Goal: Task Accomplishment & Management: Manage account settings

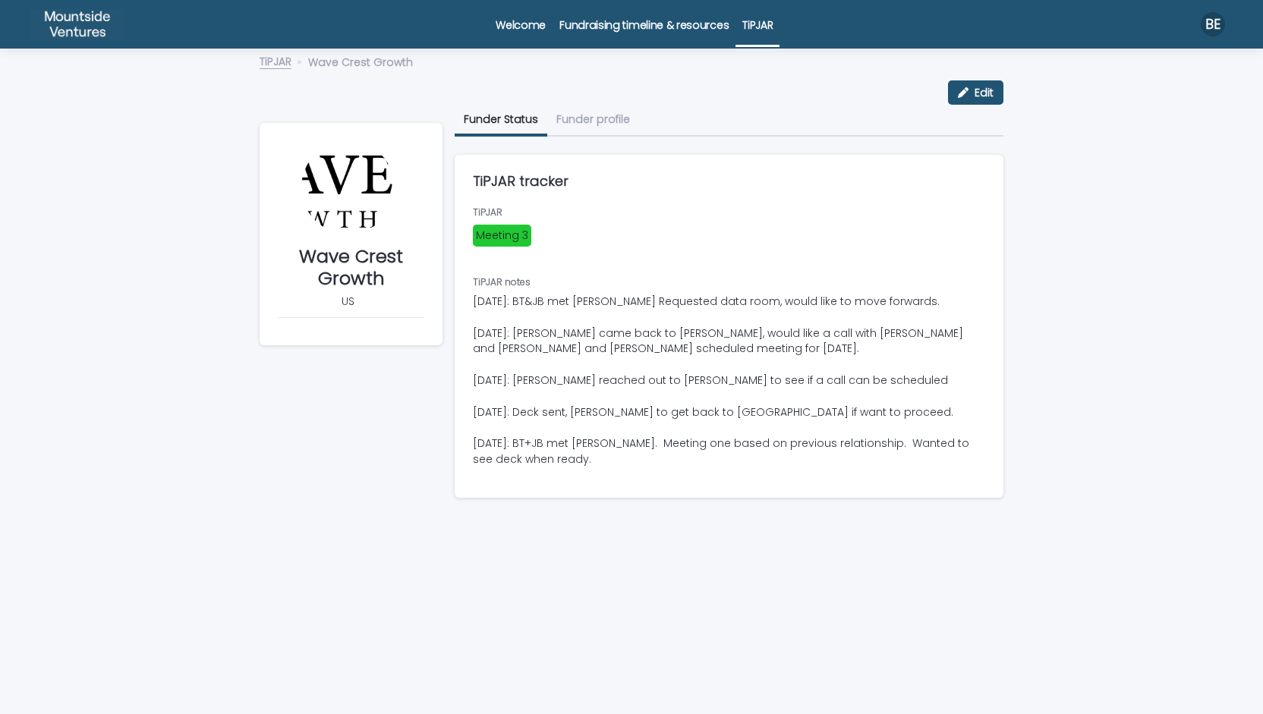
click at [278, 51] on div "Wave Crest Growth Edit Edit Wave Crest Growth US Sorry, there was an error savi…" at bounding box center [632, 280] width 744 height 460
click at [266, 61] on link "TiPJAR" at bounding box center [276, 60] width 32 height 17
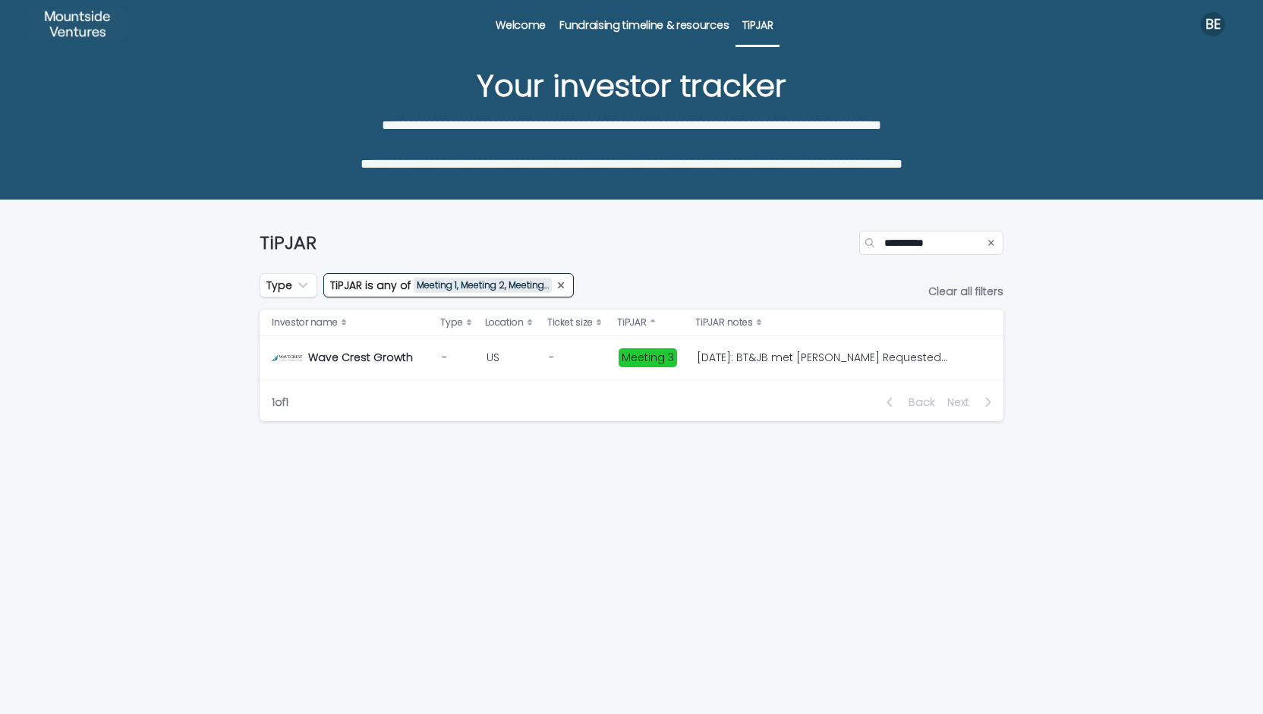
click at [564, 285] on icon "TiPJAR" at bounding box center [561, 285] width 12 height 12
click at [989, 241] on icon "Search" at bounding box center [991, 242] width 6 height 9
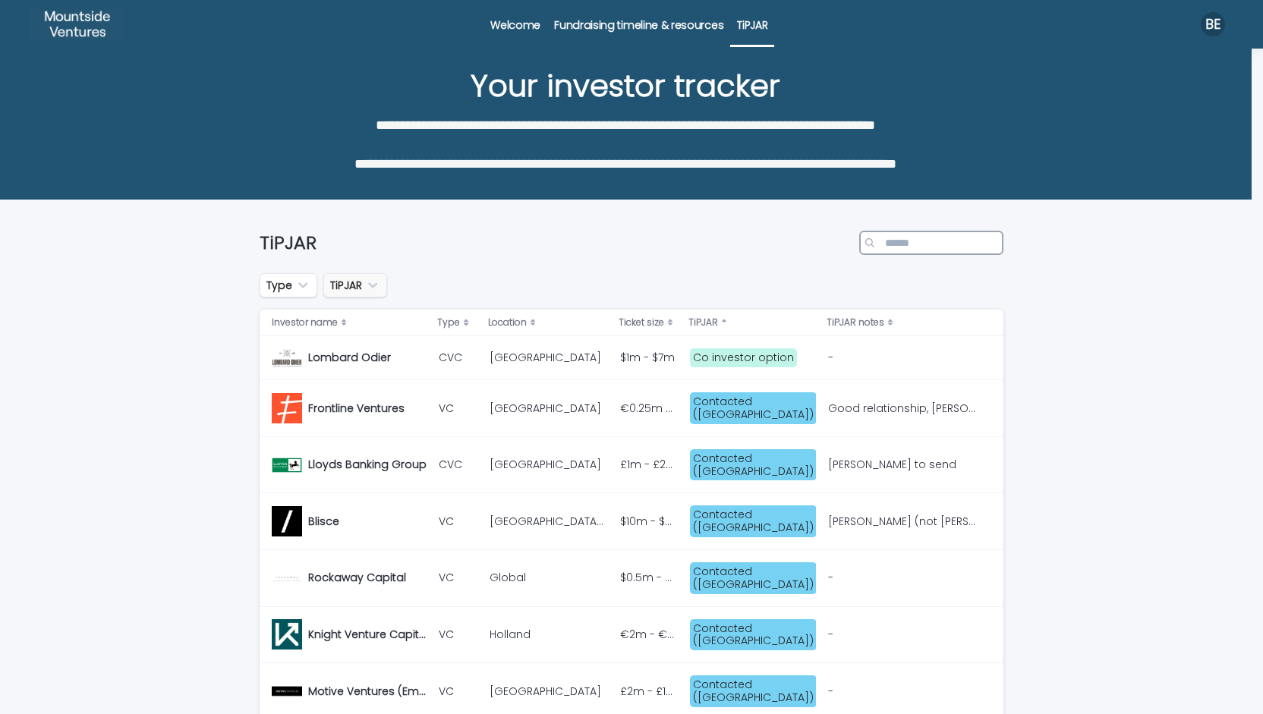
click at [928, 241] on input "Search" at bounding box center [931, 243] width 144 height 24
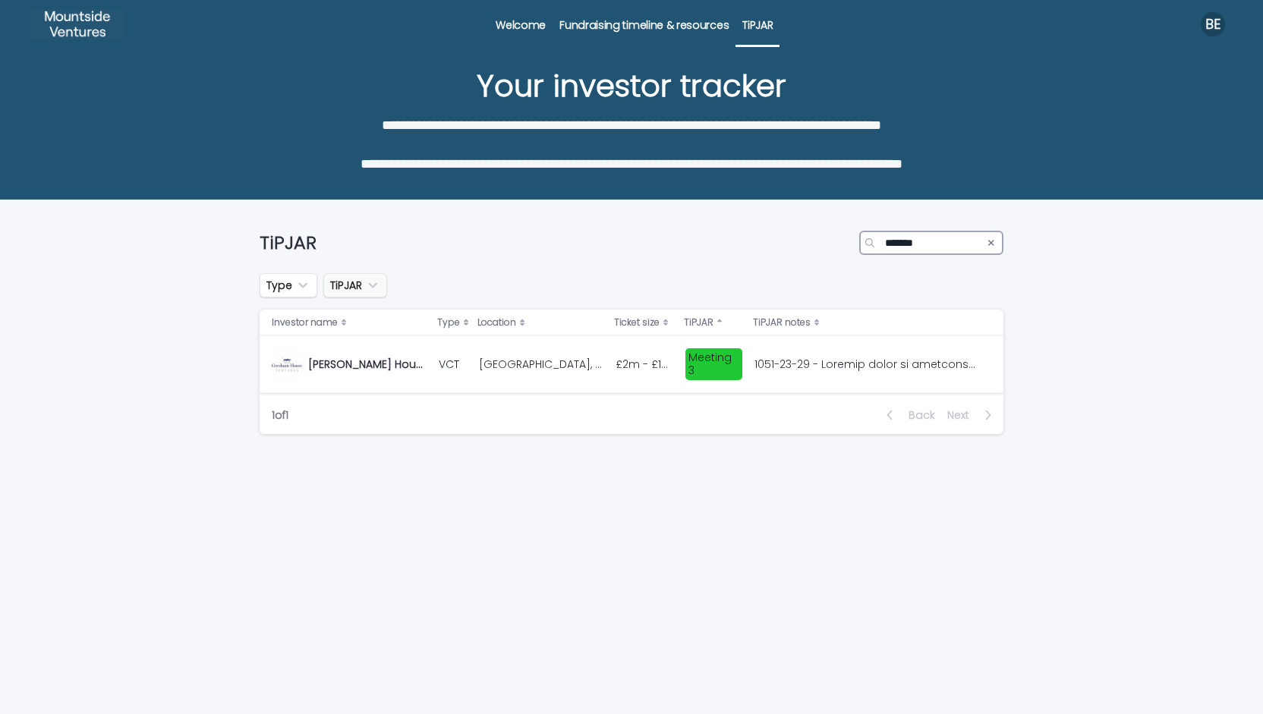
type input "*******"
click at [494, 379] on td "[GEOGRAPHIC_DATA], [GEOGRAPHIC_DATA] [GEOGRAPHIC_DATA], [GEOGRAPHIC_DATA]" at bounding box center [541, 364] width 136 height 57
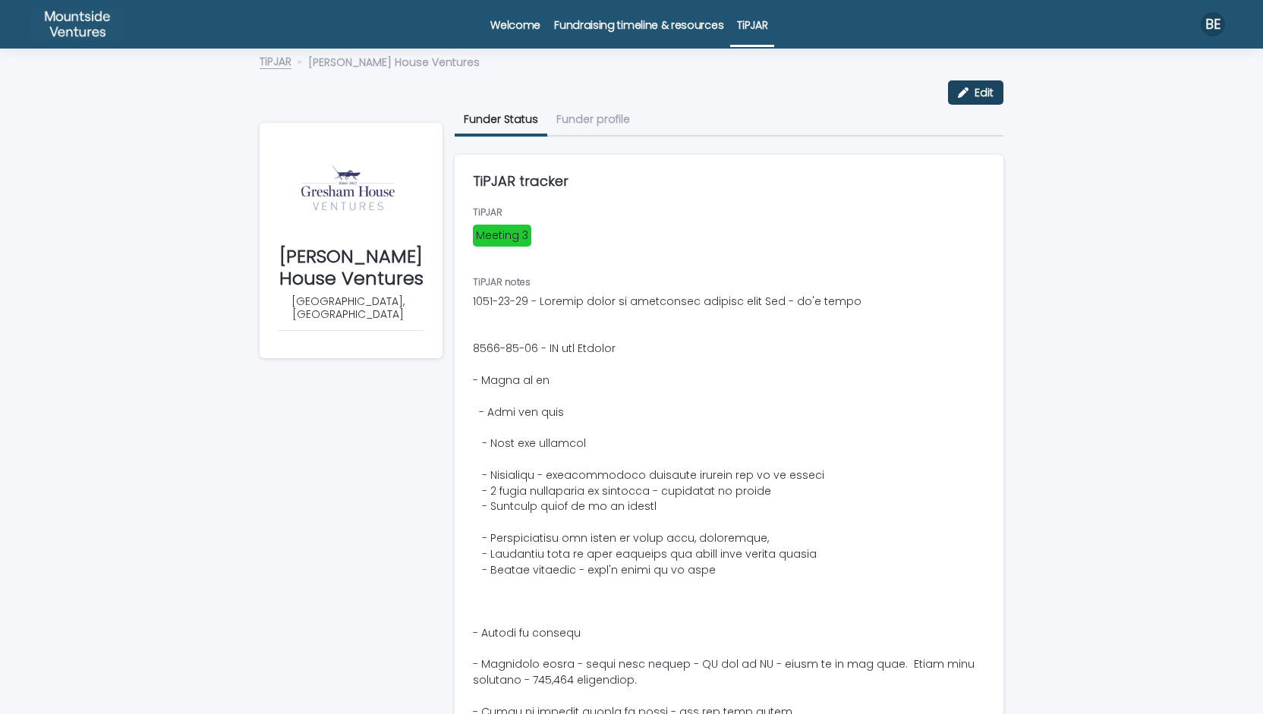
click at [964, 90] on div "button" at bounding box center [966, 92] width 17 height 11
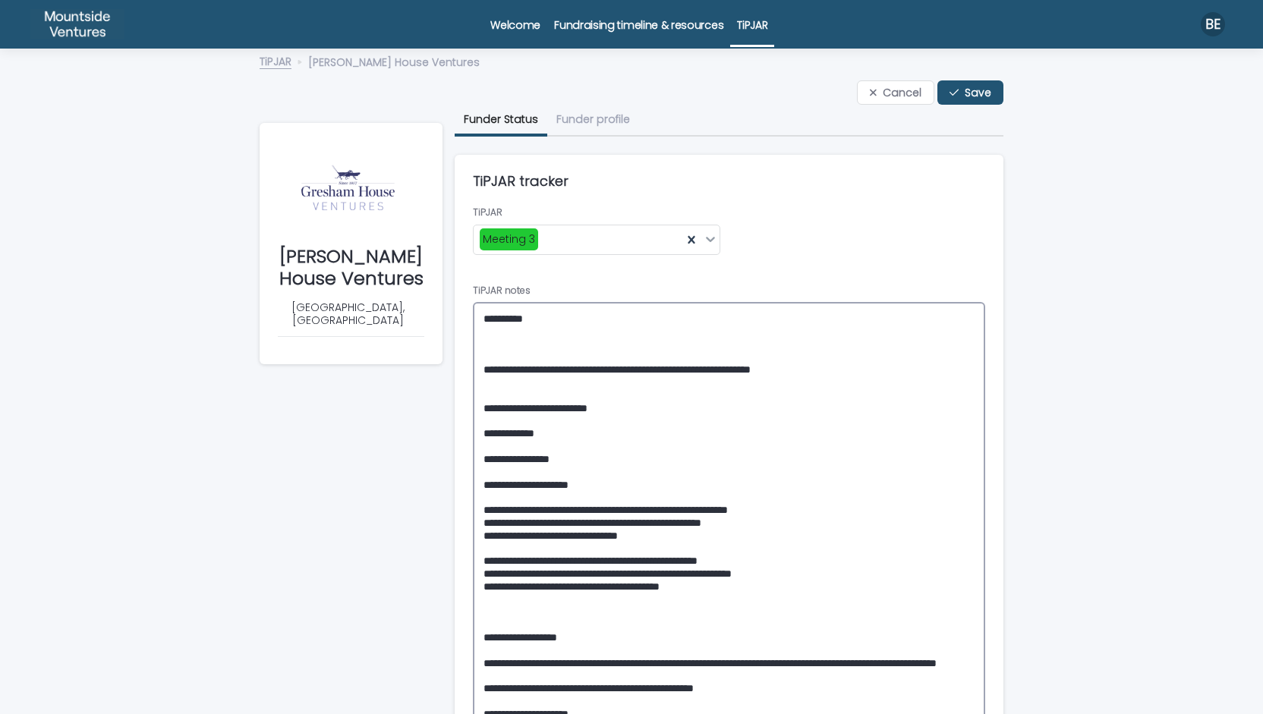
paste textarea "**********"
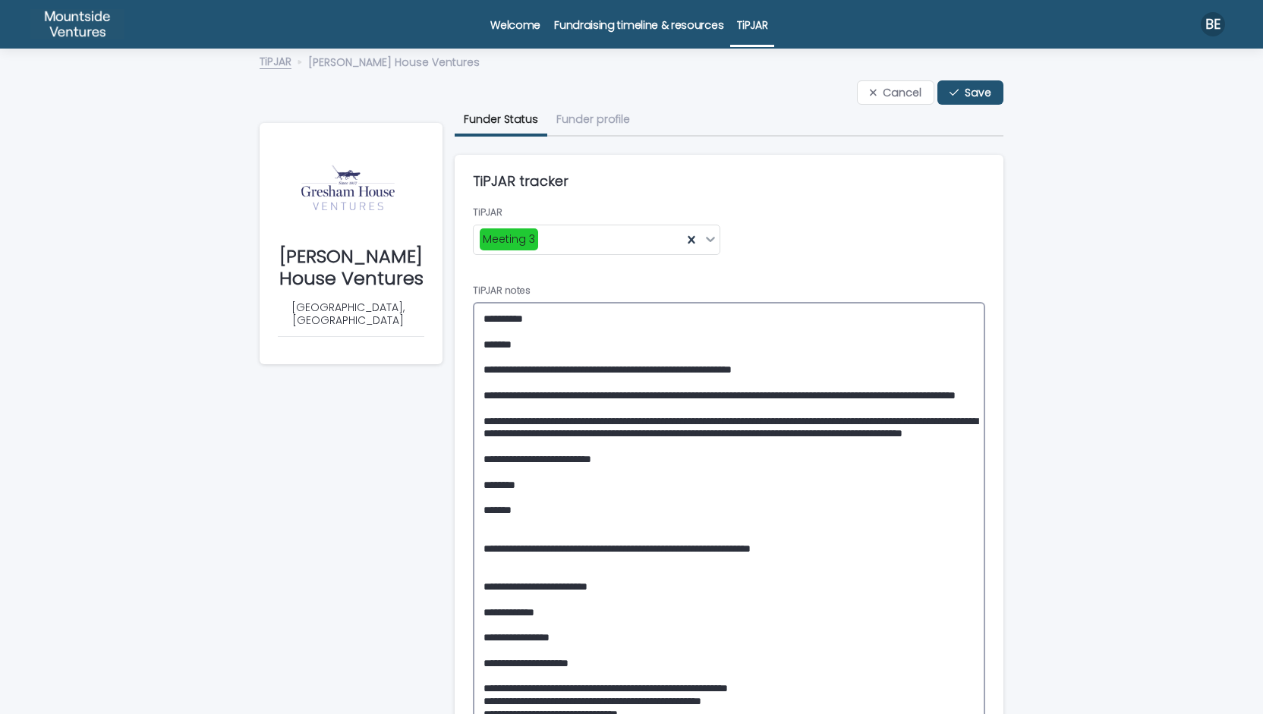
type textarea "**********"
click at [621, 250] on div "Meeting 3" at bounding box center [577, 239] width 209 height 25
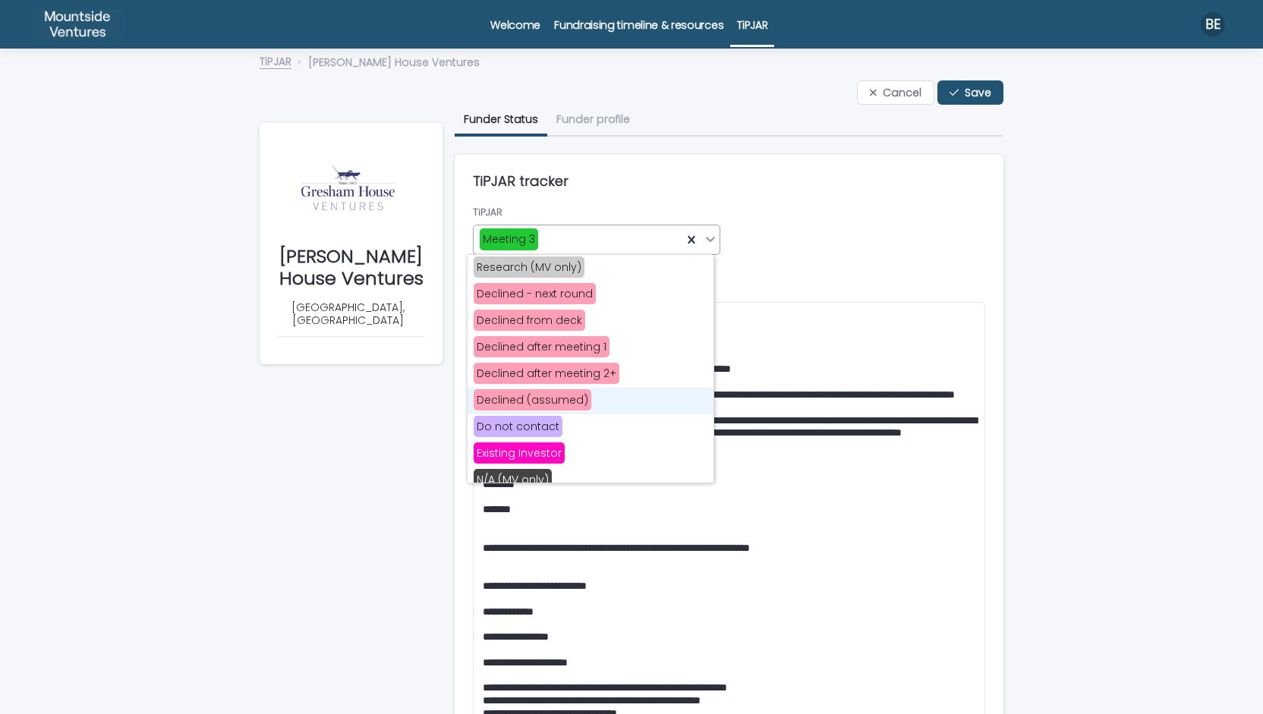
scroll to position [373, 0]
click at [621, 368] on div "Declined after meeting 2+" at bounding box center [590, 373] width 246 height 27
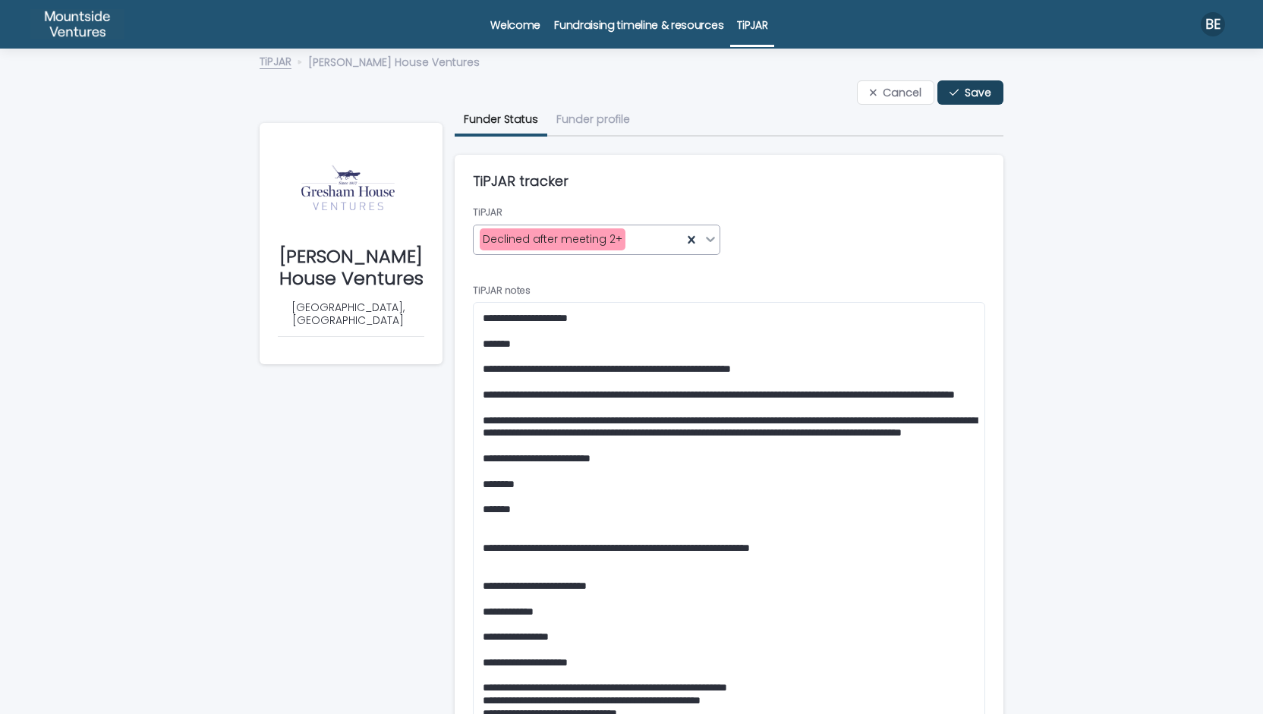
click at [965, 87] on span "Save" at bounding box center [977, 92] width 27 height 11
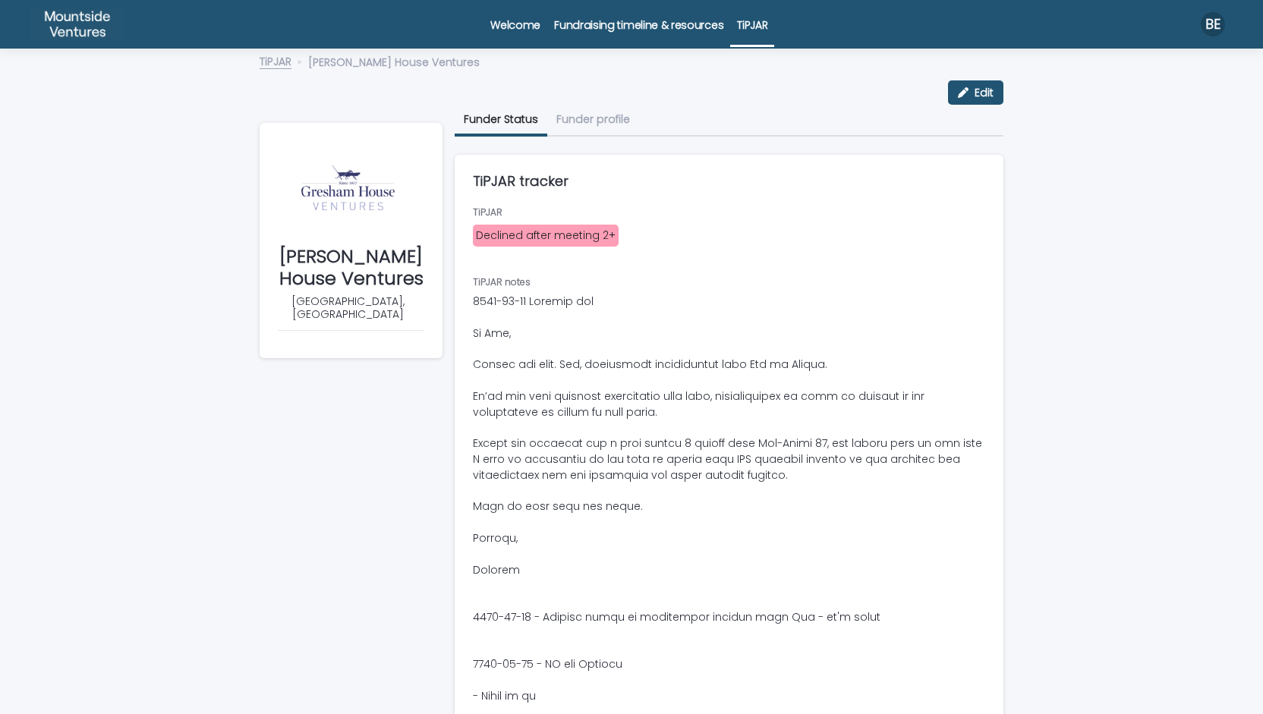
click at [284, 69] on div "TiPJAR [PERSON_NAME] House Ventures" at bounding box center [631, 62] width 759 height 21
click at [281, 68] on link "TiPJAR" at bounding box center [276, 60] width 32 height 17
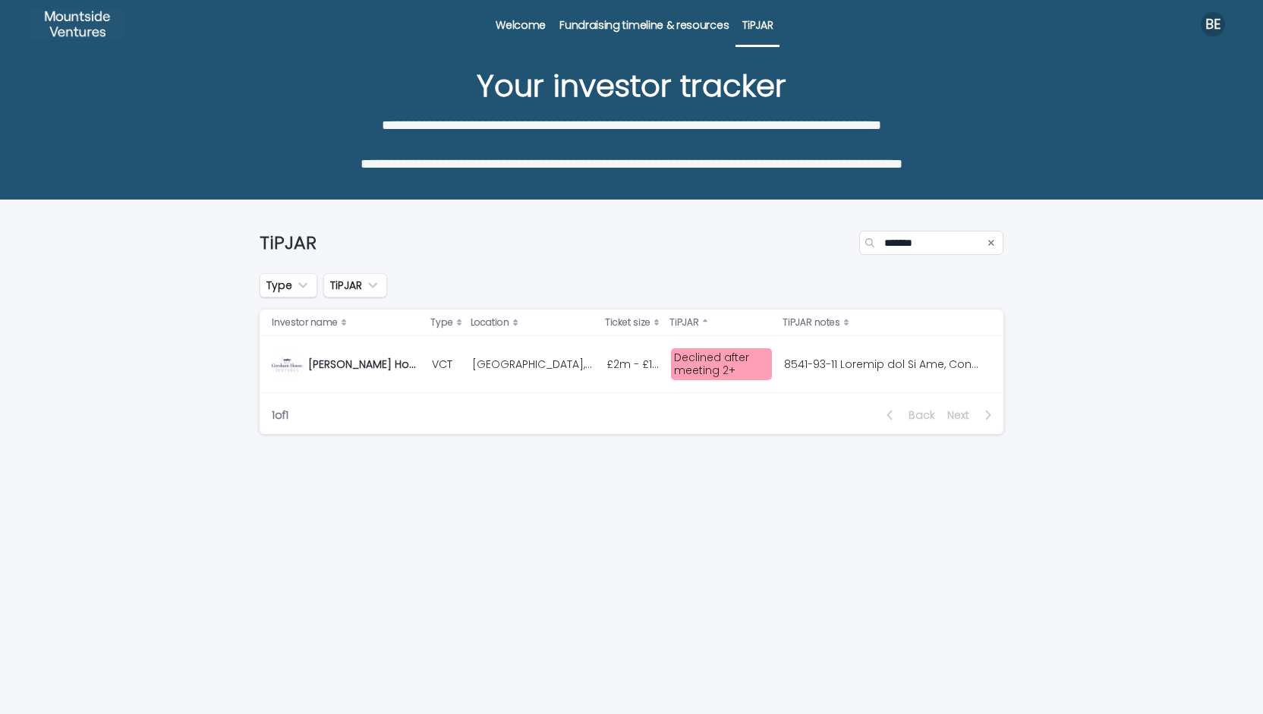
click at [990, 241] on icon "Search" at bounding box center [991, 242] width 6 height 9
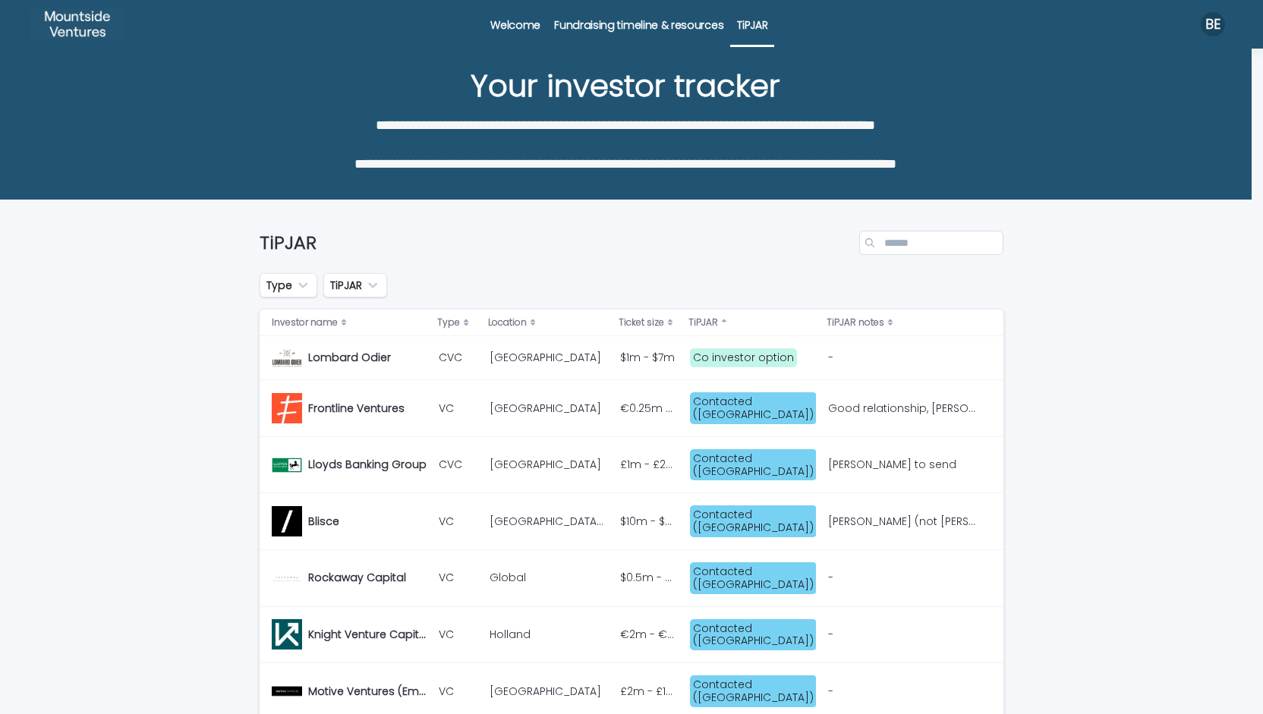
click at [904, 240] on input "Search" at bounding box center [931, 243] width 144 height 24
